Goal: Information Seeking & Learning: Learn about a topic

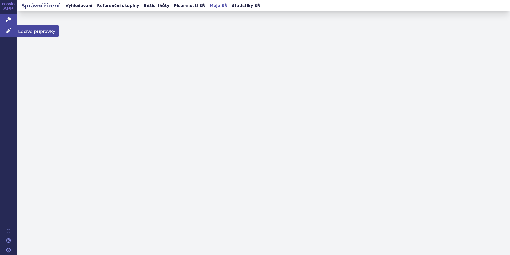
click at [23, 29] on span "Léčivé přípravky" at bounding box center [38, 30] width 42 height 11
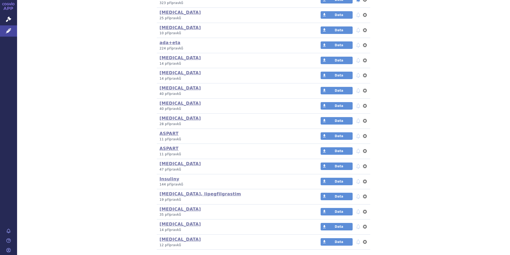
scroll to position [240, 0]
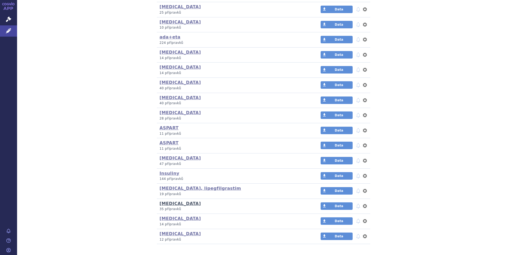
click at [167, 205] on link "[MEDICAL_DATA]" at bounding box center [180, 203] width 41 height 5
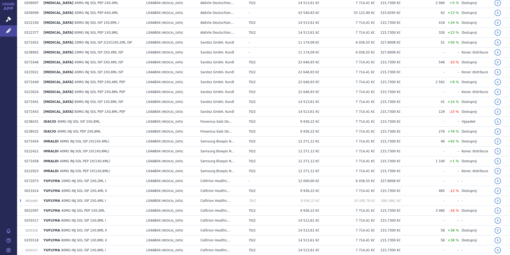
scroll to position [214, 0]
